Goal: Information Seeking & Learning: Learn about a topic

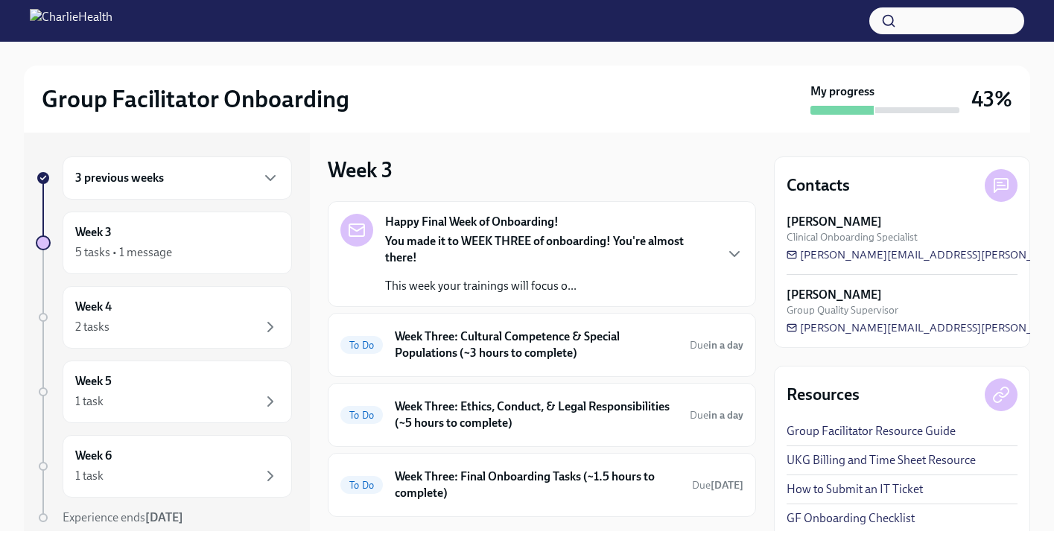
click at [171, 184] on div "3 previous weeks" at bounding box center [177, 178] width 204 height 18
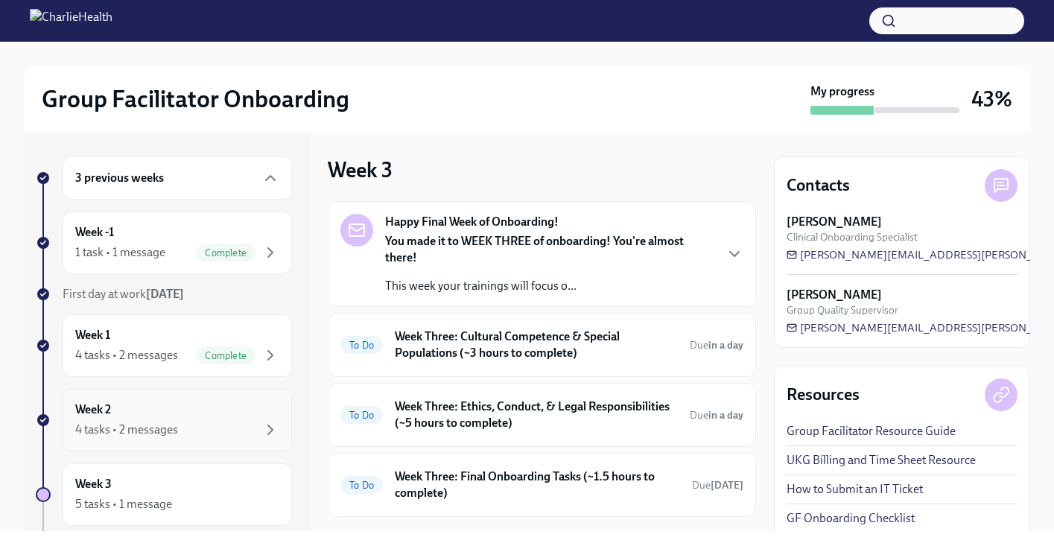
click at [154, 409] on div "Week 2 4 tasks • 2 messages" at bounding box center [177, 420] width 204 height 37
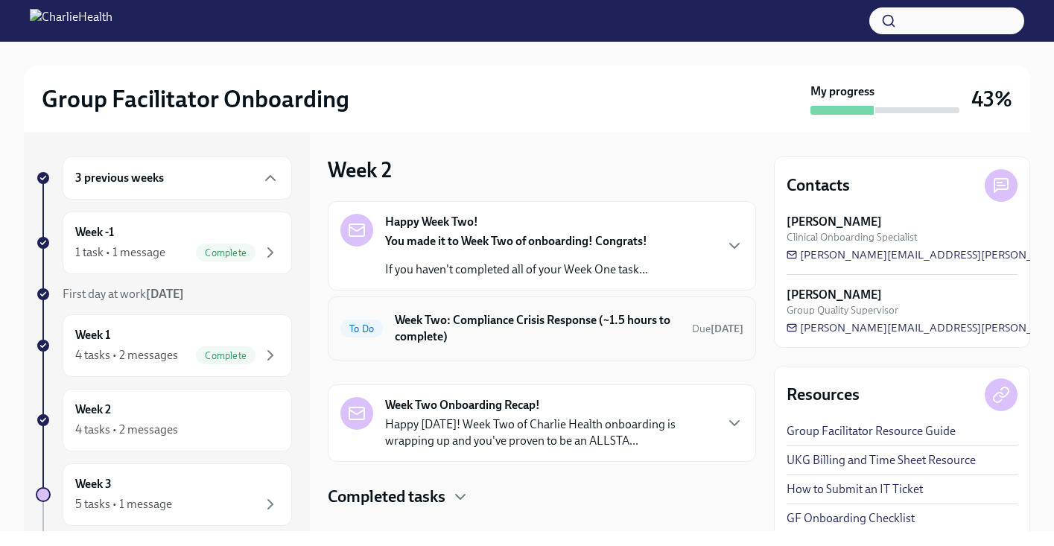
click at [545, 322] on h6 "Week Two: Compliance Crisis Response (~1.5 hours to complete)" at bounding box center [537, 328] width 285 height 33
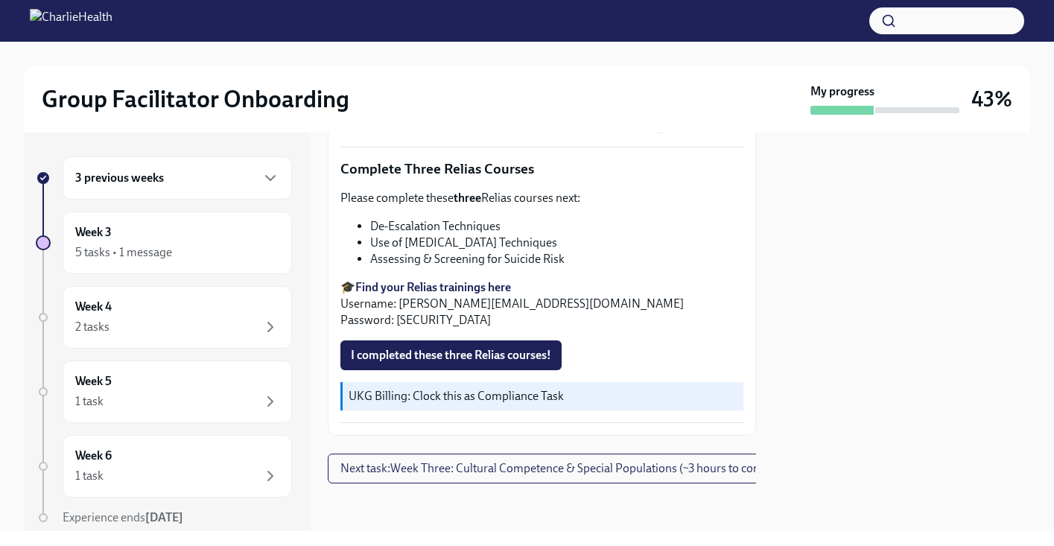
scroll to position [513, 0]
click at [461, 280] on strong "Find your Relias trainings here" at bounding box center [433, 287] width 156 height 14
drag, startPoint x: 402, startPoint y: 292, endPoint x: 539, endPoint y: 306, distance: 137.1
click at [542, 297] on p "🎓 Find your Relias trainings here Username: [PERSON_NAME][EMAIL_ADDRESS][DOMAIN…" at bounding box center [542, 303] width 403 height 49
click at [531, 318] on div "As an IOP program, our clients are frequently in crisis. To best prepare you, p…" at bounding box center [542, 135] width 403 height 575
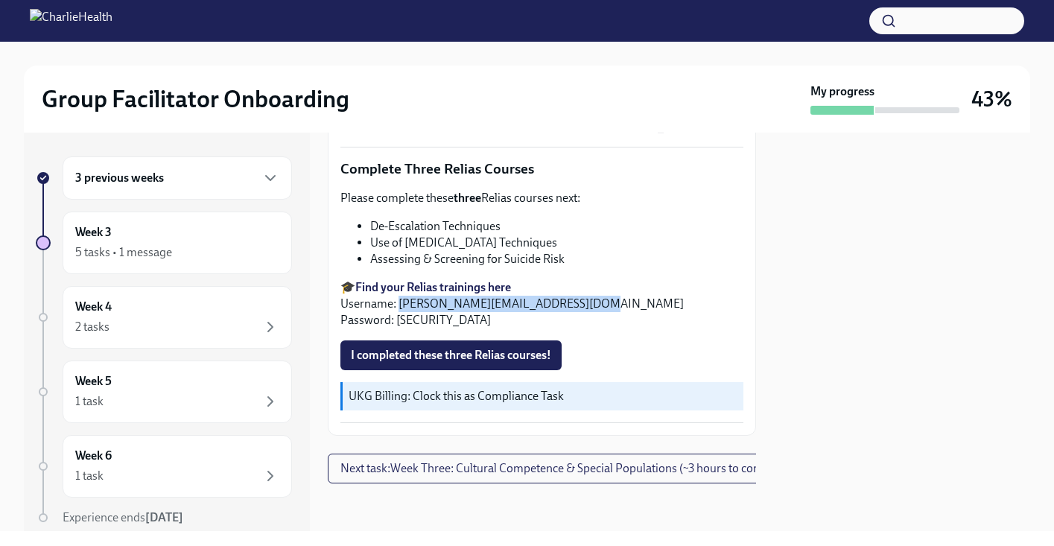
drag, startPoint x: 399, startPoint y: 291, endPoint x: 566, endPoint y: 292, distance: 166.2
click at [566, 292] on p "🎓 Find your Relias trainings here Username: [PERSON_NAME][EMAIL_ADDRESS][DOMAIN…" at bounding box center [542, 303] width 403 height 49
copy p "[EMAIL_ADDRESS][DOMAIN_NAME]"
drag, startPoint x: 399, startPoint y: 310, endPoint x: 423, endPoint y: 310, distance: 23.1
click at [423, 310] on p "🎓 Find your Relias trainings here Username: [PERSON_NAME][EMAIL_ADDRESS][DOMAIN…" at bounding box center [542, 303] width 403 height 49
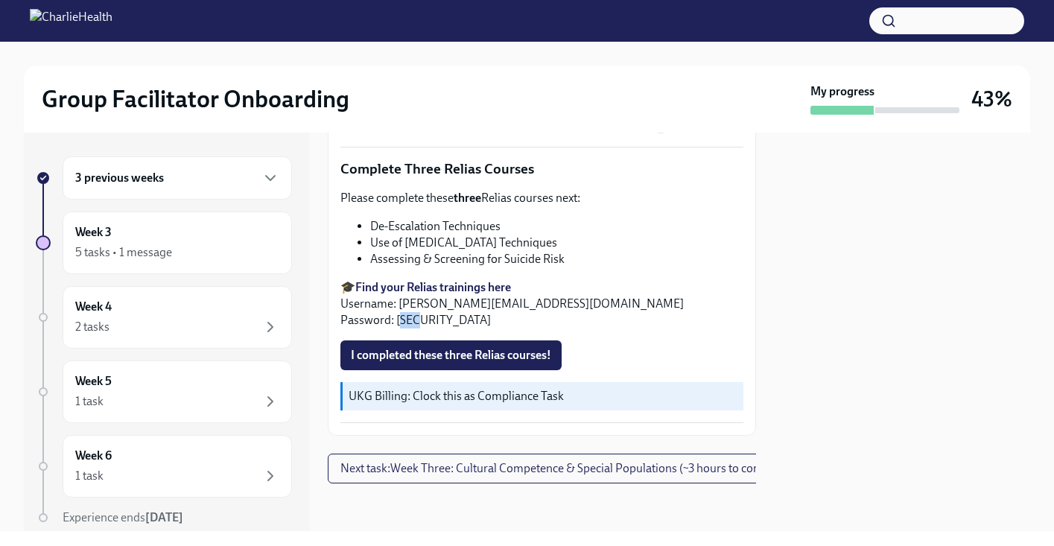
drag, startPoint x: 398, startPoint y: 310, endPoint x: 420, endPoint y: 310, distance: 22.4
click at [420, 310] on p "🎓 Find your Relias trainings here Username: [PERSON_NAME][EMAIL_ADDRESS][DOMAIN…" at bounding box center [542, 303] width 403 height 49
click at [453, 307] on p "🎓 Find your Relias trainings here Username: [PERSON_NAME][EMAIL_ADDRESS][DOMAIN…" at bounding box center [542, 303] width 403 height 49
click at [428, 315] on p "🎓 Find your Relias trainings here Username: [PERSON_NAME][EMAIL_ADDRESS][DOMAIN…" at bounding box center [542, 303] width 403 height 49
drag, startPoint x: 394, startPoint y: 311, endPoint x: 432, endPoint y: 311, distance: 38.0
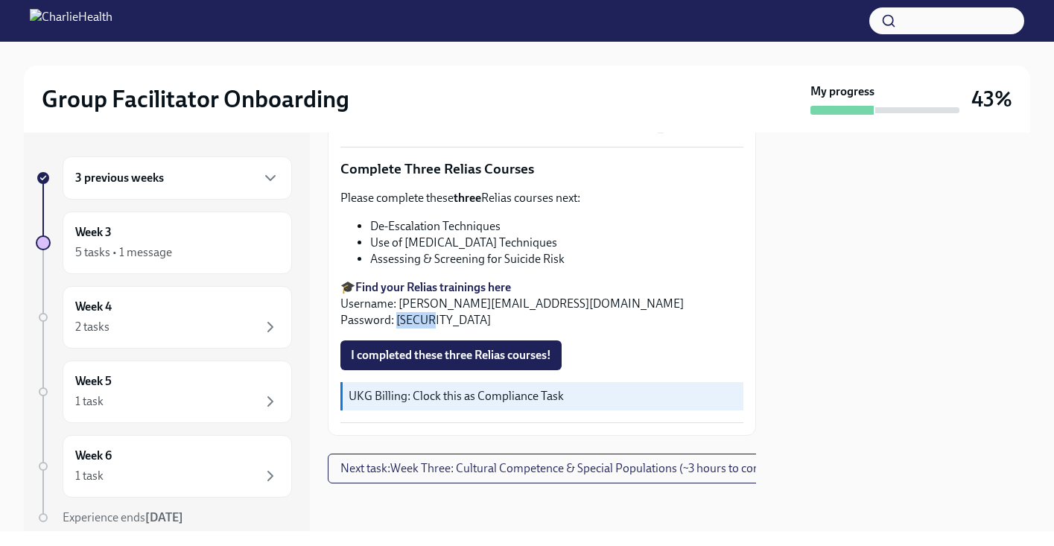
click at [432, 311] on p "🎓 Find your Relias trainings here Username: [PERSON_NAME][EMAIL_ADDRESS][DOMAIN…" at bounding box center [542, 303] width 403 height 49
copy p "ch1234"
click at [472, 348] on span "I completed these three Relias courses!" at bounding box center [451, 355] width 200 height 15
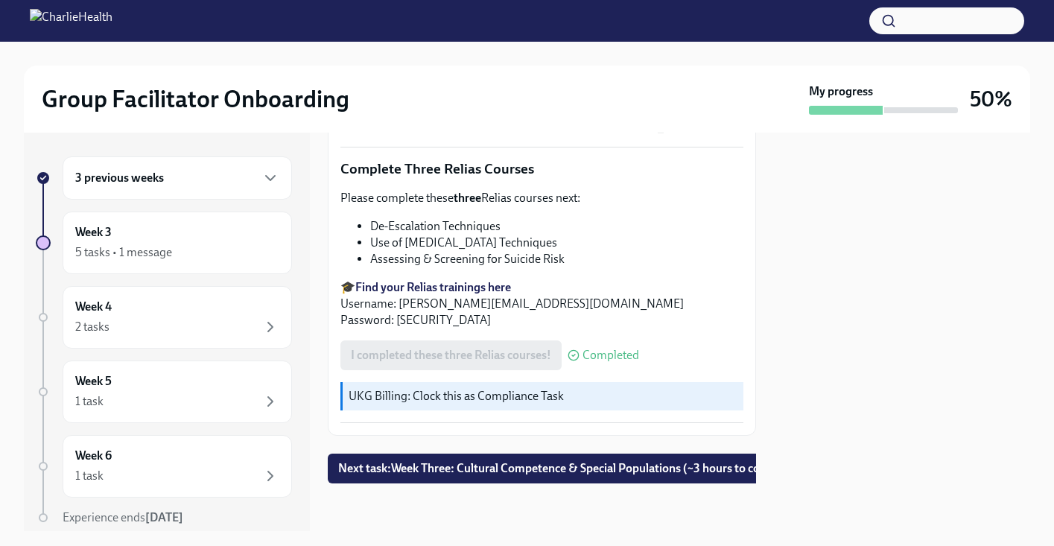
click at [472, 388] on p "UKG Billing: Clock this as Compliance Task" at bounding box center [543, 396] width 389 height 16
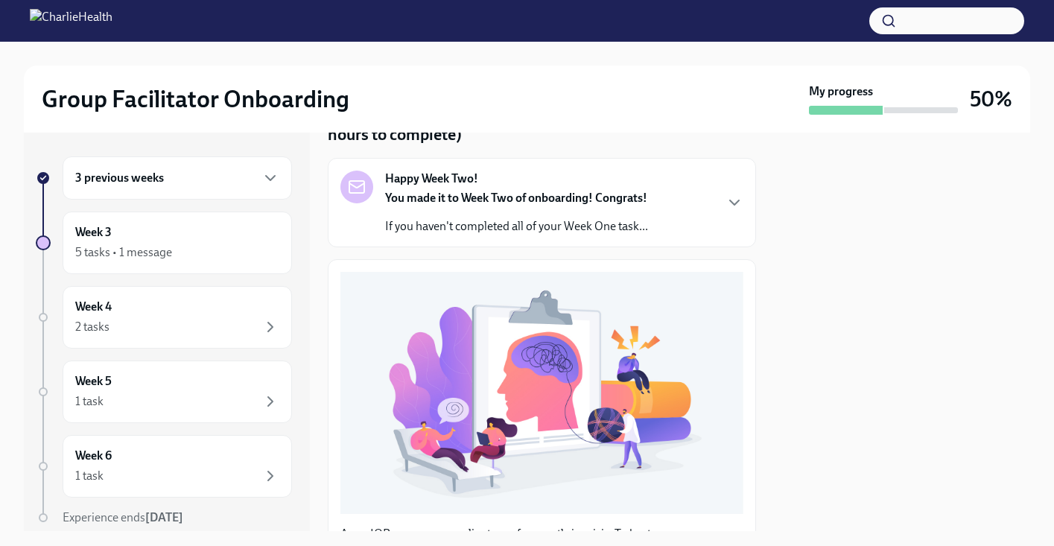
scroll to position [0, 0]
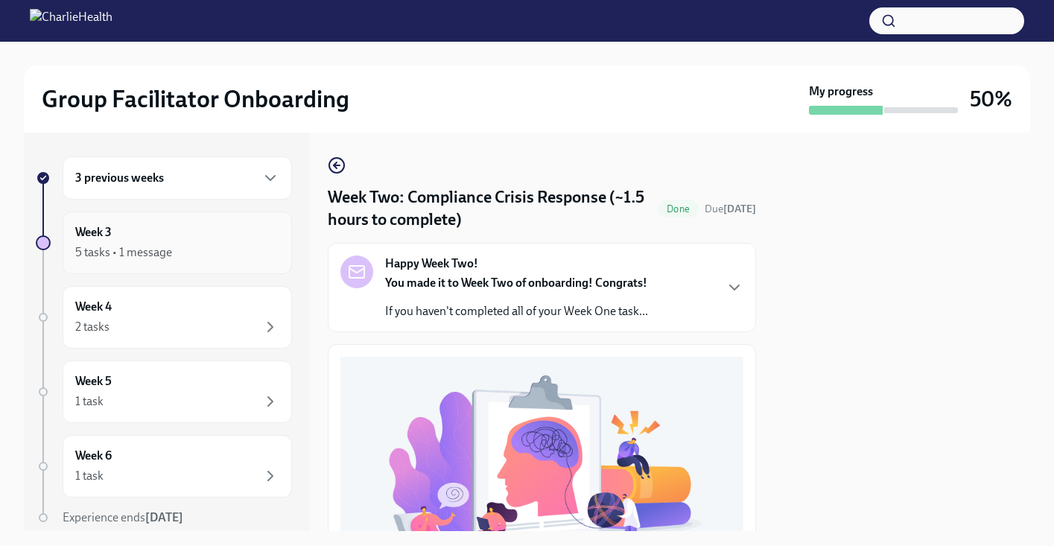
click at [156, 248] on div "5 tasks • 1 message" at bounding box center [123, 252] width 97 height 16
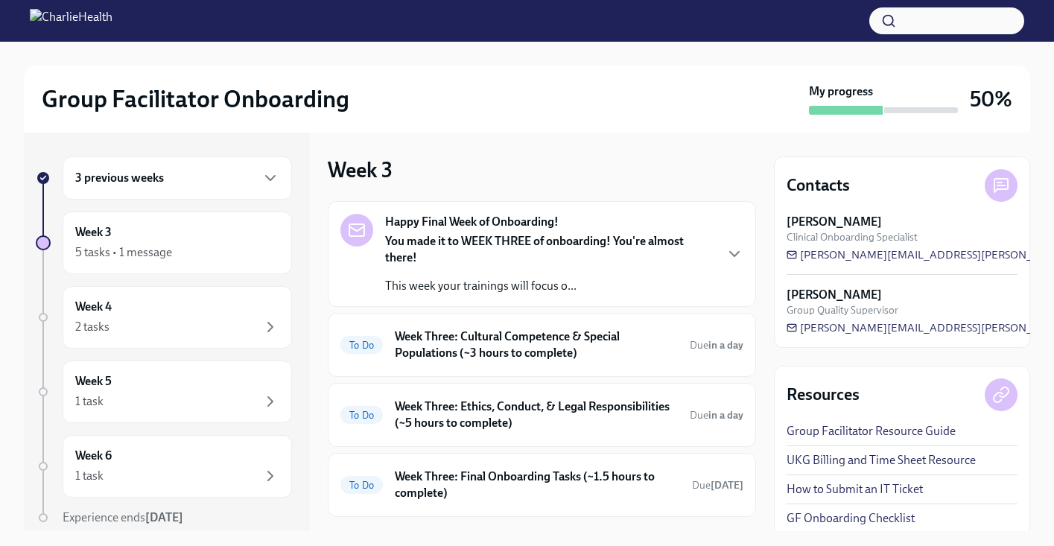
click at [158, 172] on h6 "3 previous weeks" at bounding box center [119, 178] width 89 height 16
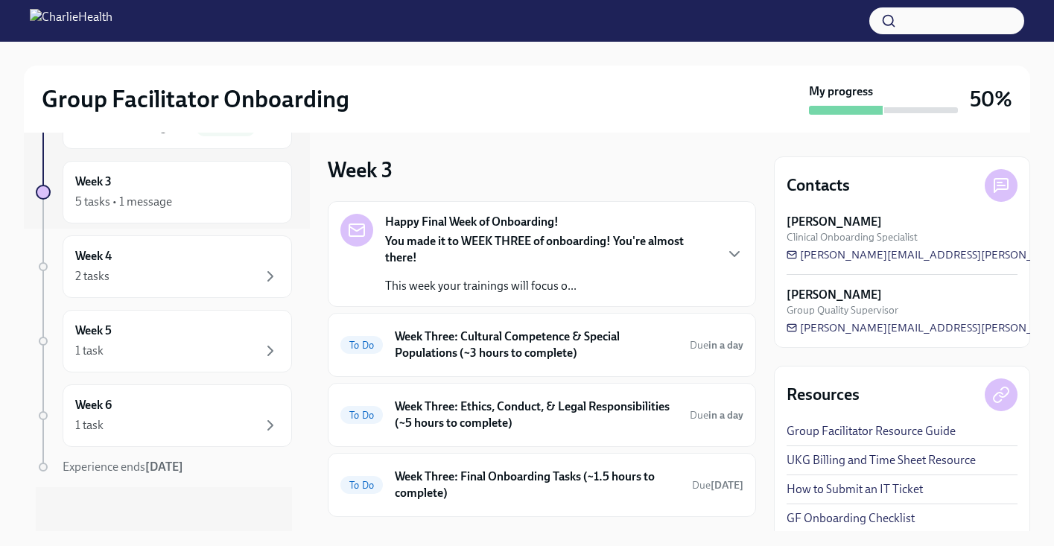
scroll to position [303, 0]
click at [671, 268] on div "You made it to WEEK THREE of onboarding! You're almost there! This week your tr…" at bounding box center [549, 263] width 329 height 61
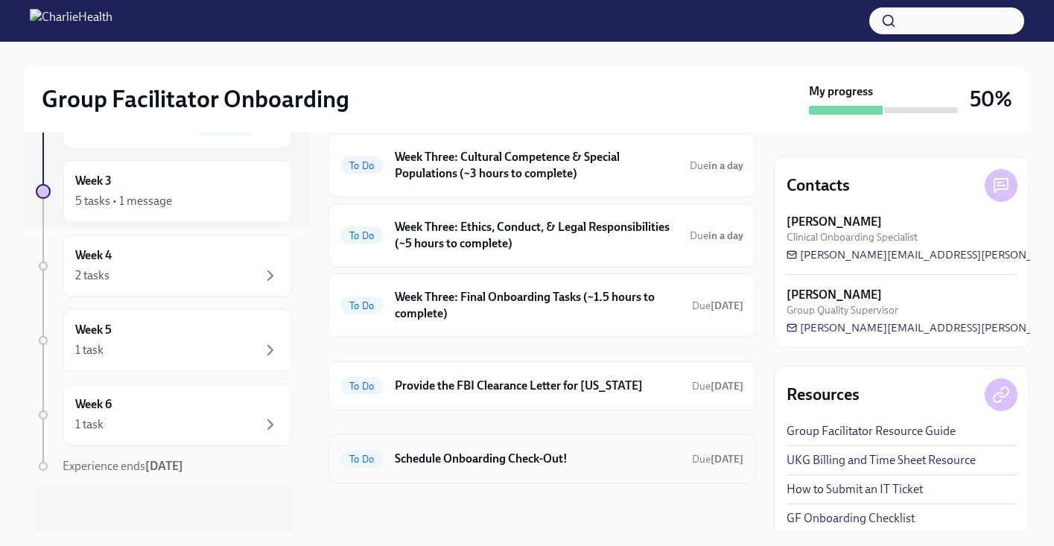
scroll to position [778, 0]
click at [201, 253] on div "Week 4 2 tasks" at bounding box center [177, 265] width 204 height 37
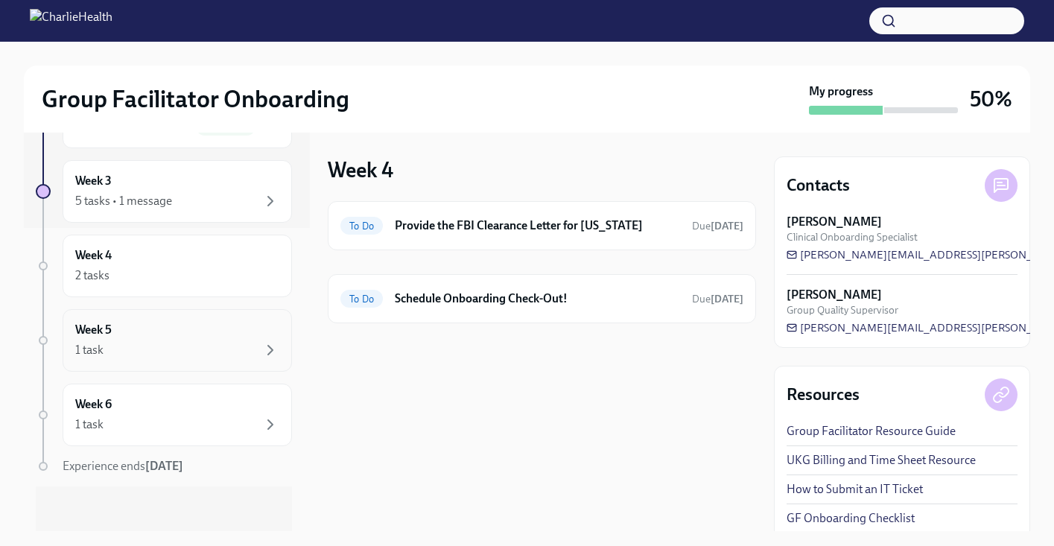
click at [197, 346] on div "1 task" at bounding box center [177, 350] width 204 height 18
click at [200, 426] on div "1 task" at bounding box center [177, 425] width 204 height 18
click at [198, 326] on div "Week 5 1 task" at bounding box center [177, 340] width 204 height 37
click at [178, 175] on div "Week 3 5 tasks • 1 message" at bounding box center [177, 191] width 204 height 37
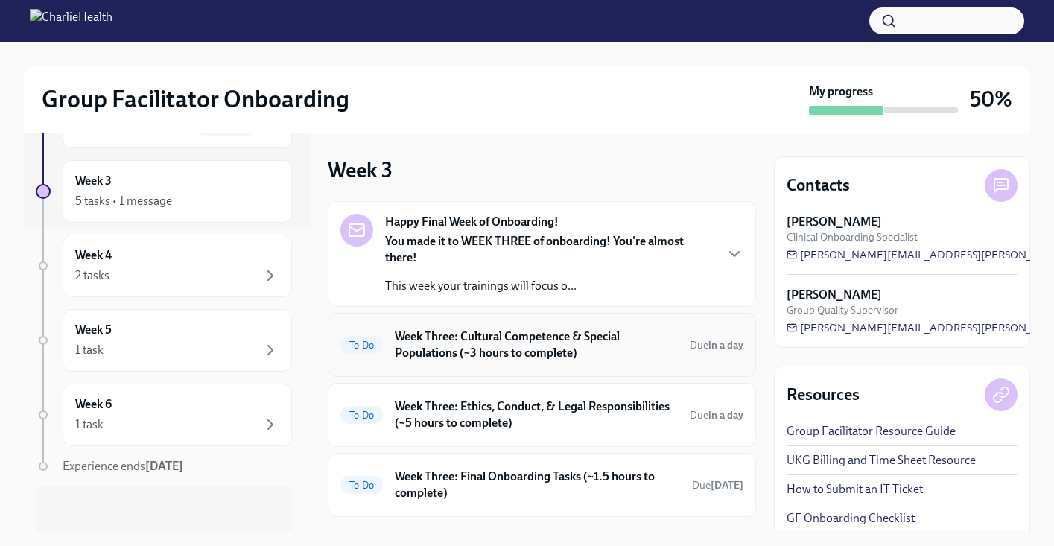
click at [547, 338] on h6 "Week Three: Cultural Competence & Special Populations (~3 hours to complete)" at bounding box center [536, 345] width 283 height 33
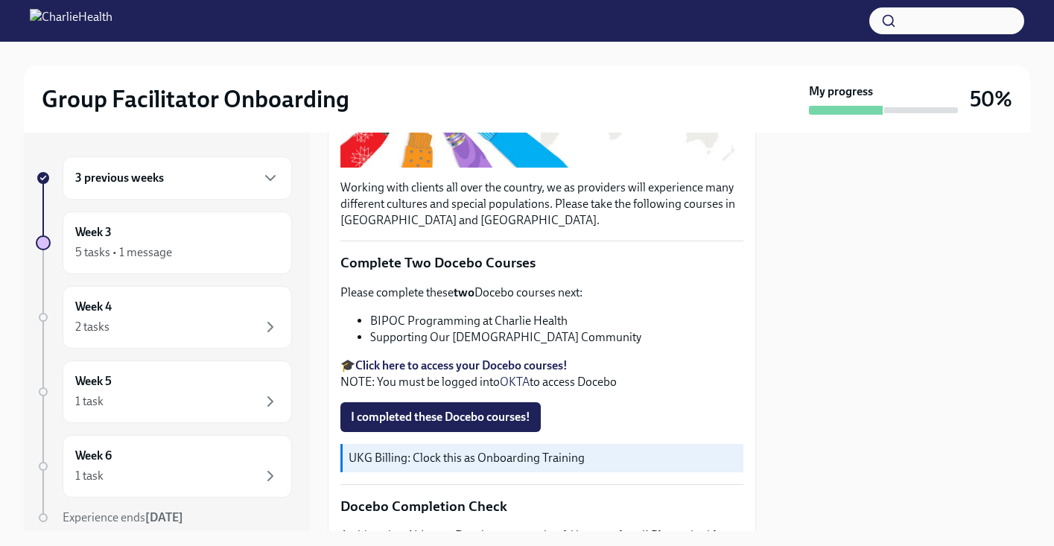
scroll to position [347, 0]
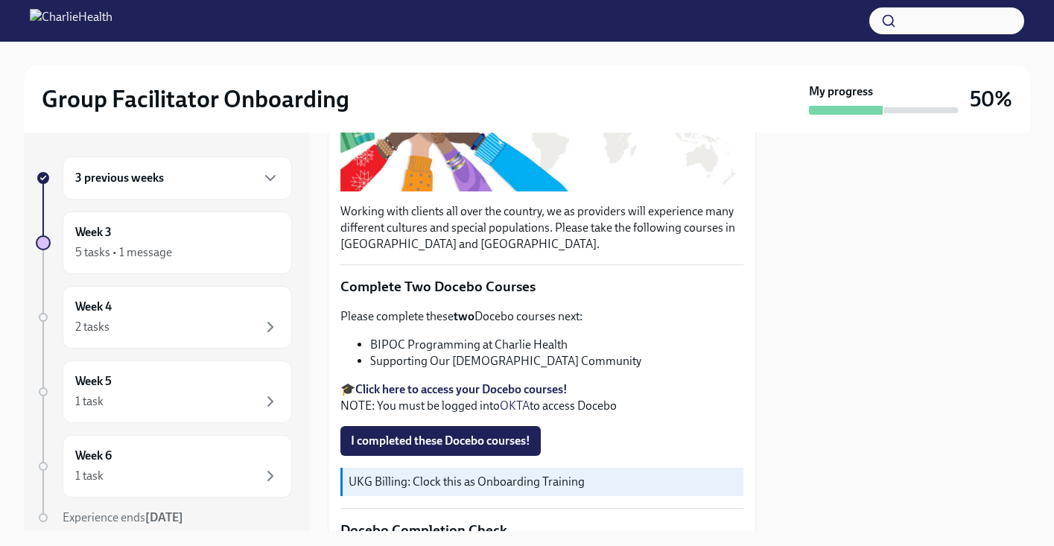
click at [484, 382] on strong "Click here to access your Docebo courses!" at bounding box center [461, 389] width 212 height 14
click at [487, 434] on span "I completed these Docebo courses!" at bounding box center [441, 441] width 180 height 15
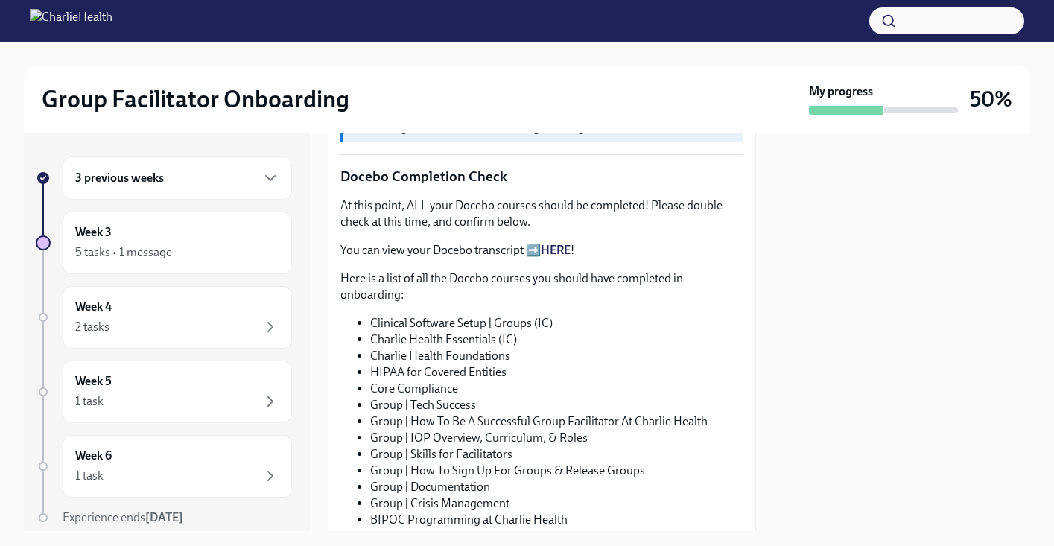
scroll to position [722, 0]
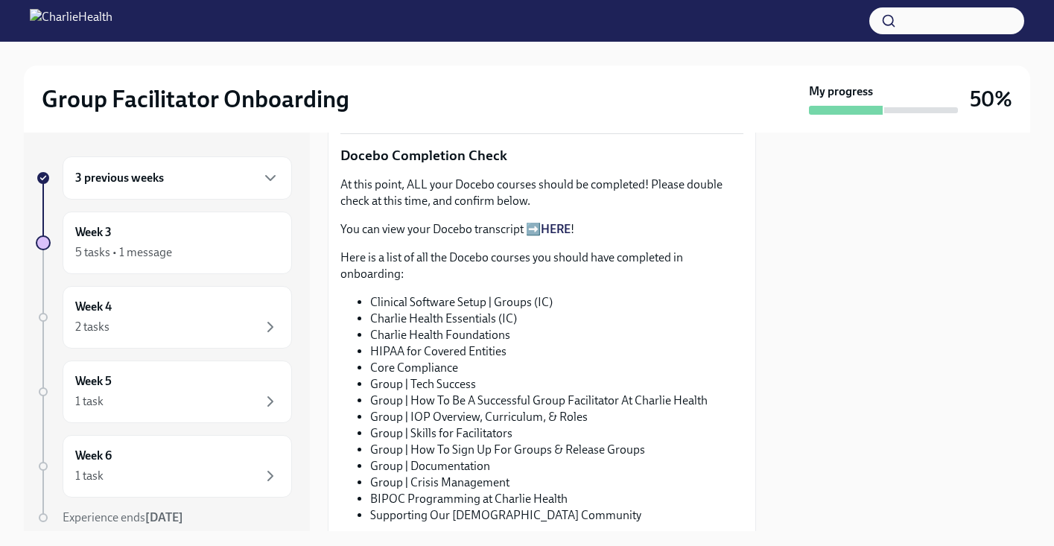
click at [566, 223] on link "HERE" at bounding box center [556, 229] width 30 height 14
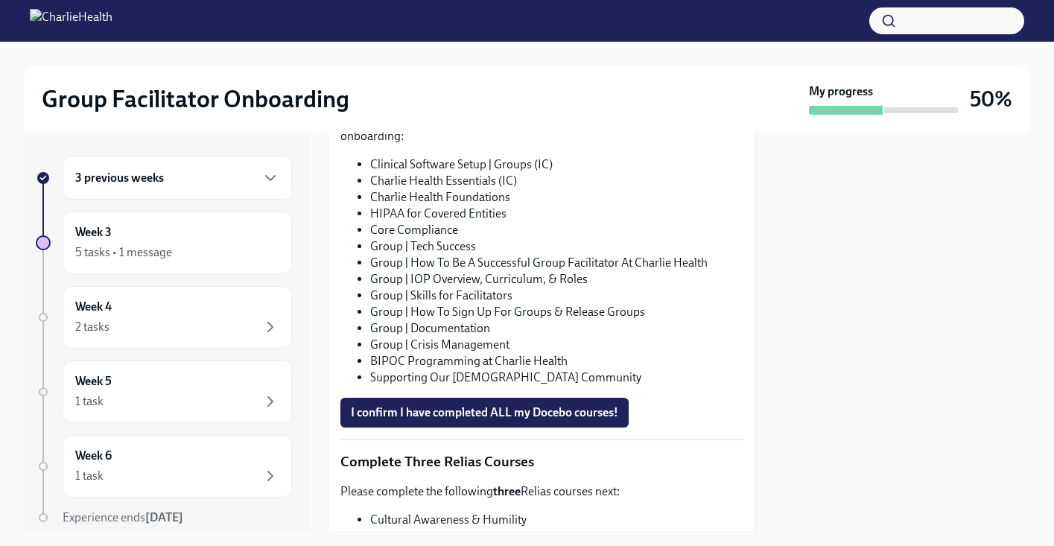
scroll to position [895, 0]
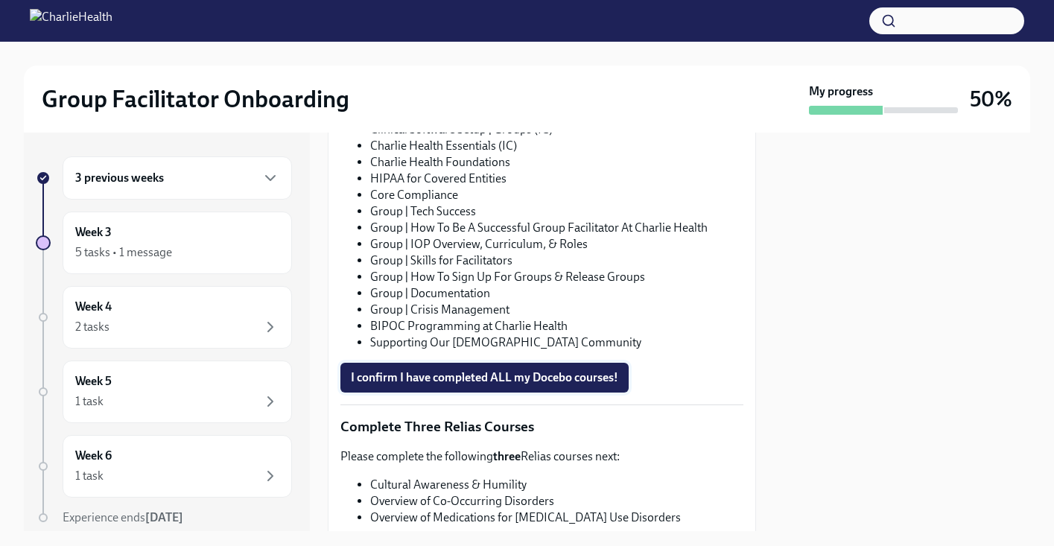
click at [582, 370] on span "I confirm I have completed ALL my Docebo courses!" at bounding box center [485, 377] width 268 height 15
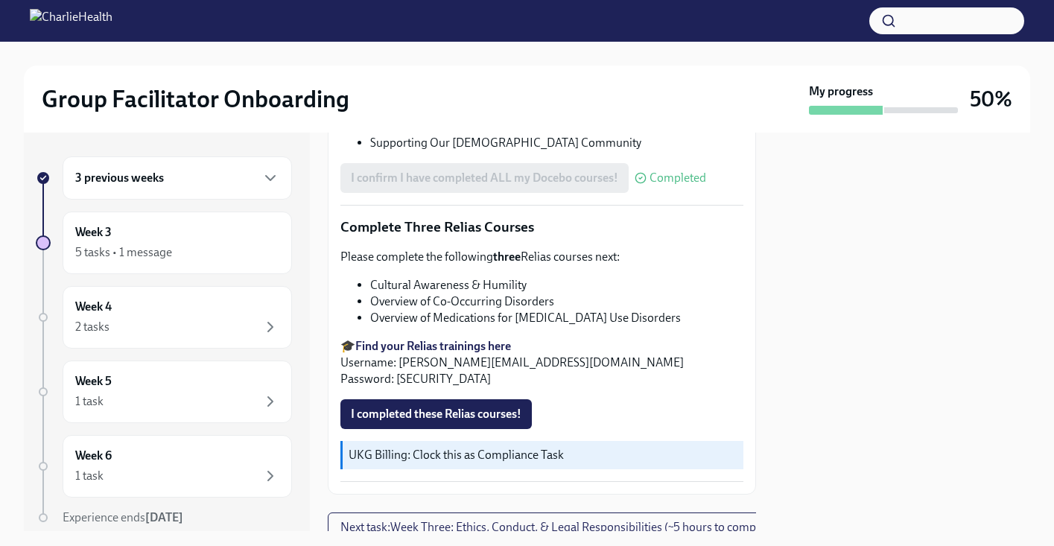
scroll to position [1160, 0]
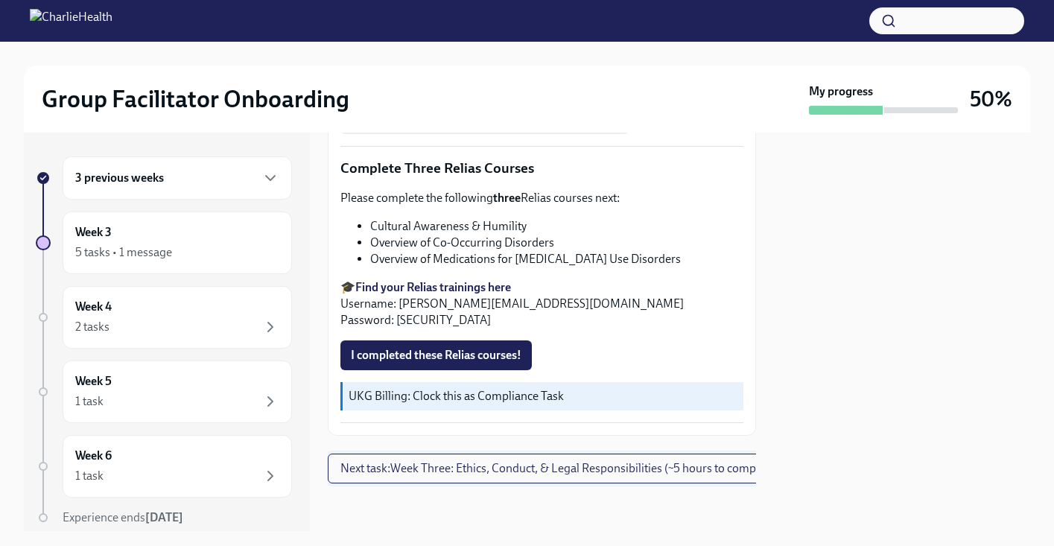
click at [493, 465] on button "Next task : Week Three: Ethics, Conduct, & Legal Responsibilities (~5 hours to …" at bounding box center [560, 469] width 464 height 30
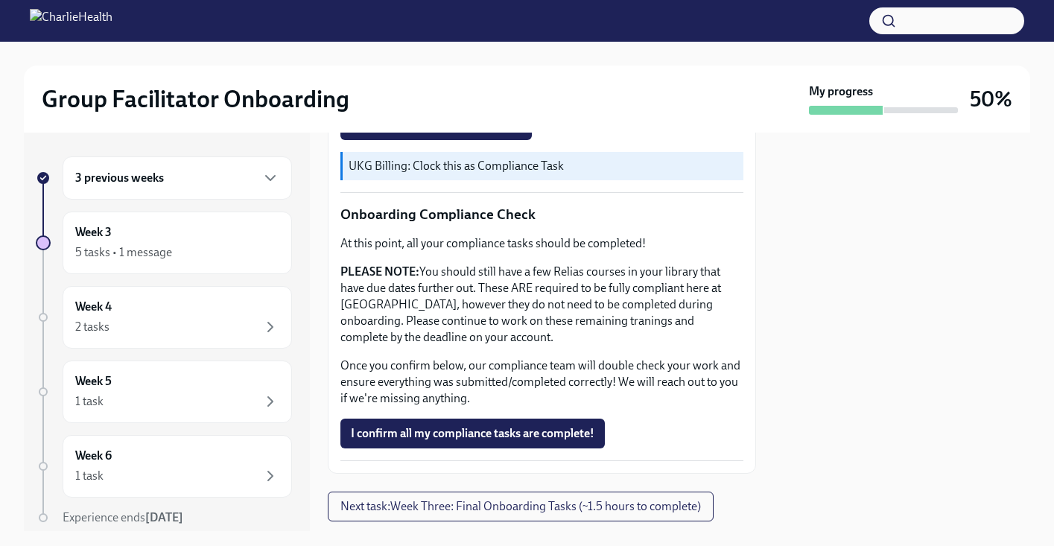
scroll to position [847, 0]
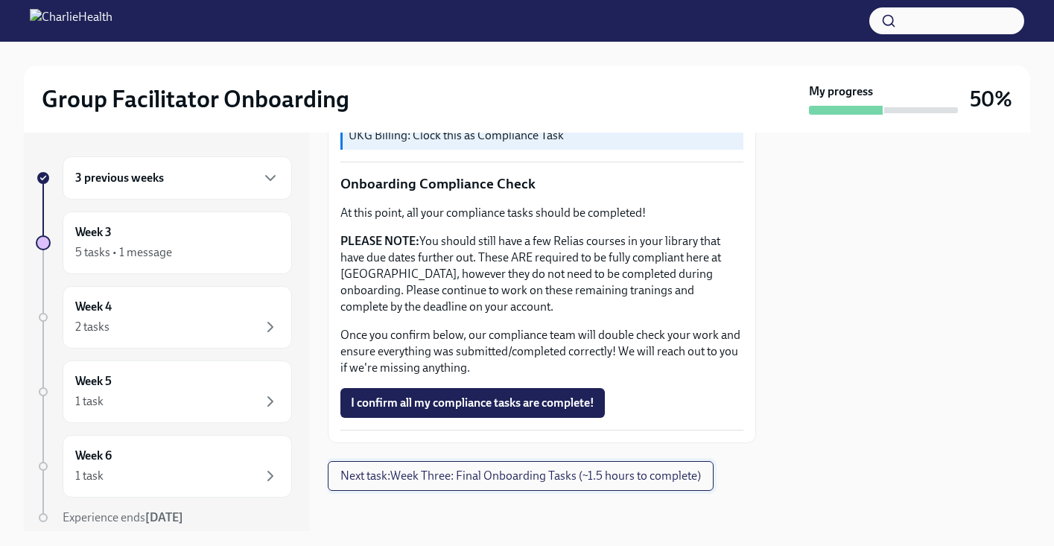
click at [660, 475] on span "Next task : Week Three: Final Onboarding Tasks (~1.5 hours to complete)" at bounding box center [521, 476] width 361 height 15
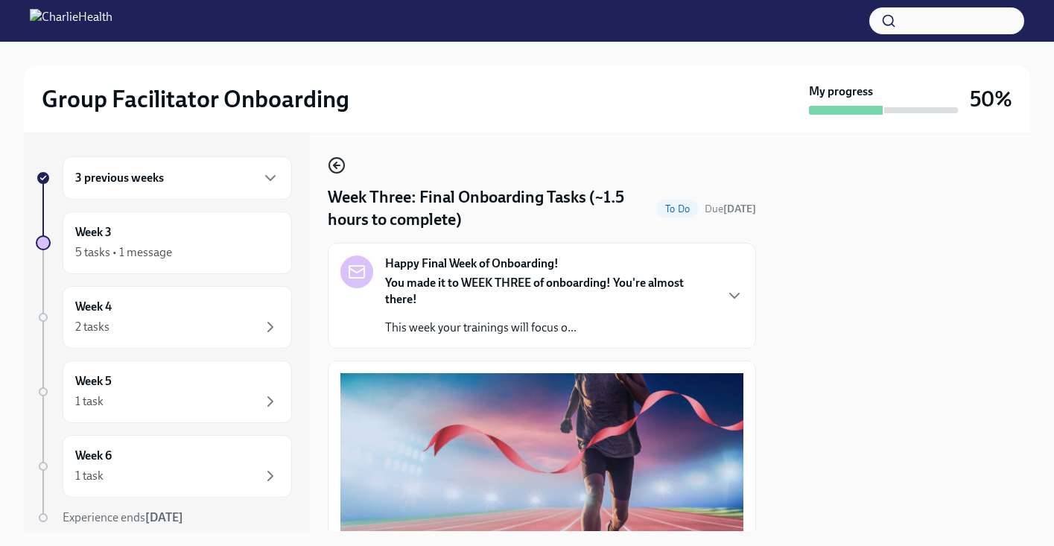
click at [342, 160] on circle "button" at bounding box center [336, 165] width 15 height 15
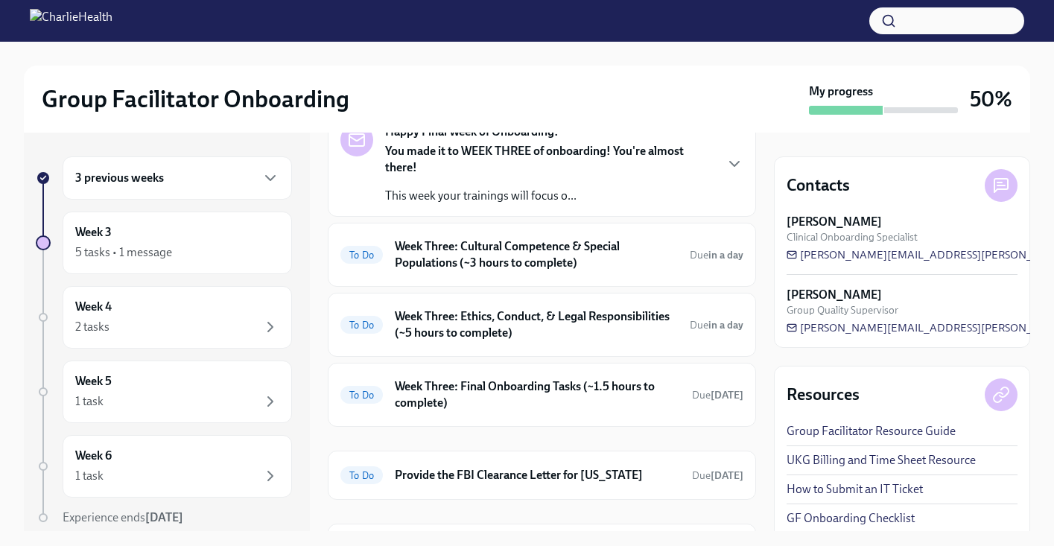
scroll to position [113, 0]
